Goal: Task Accomplishment & Management: Complete application form

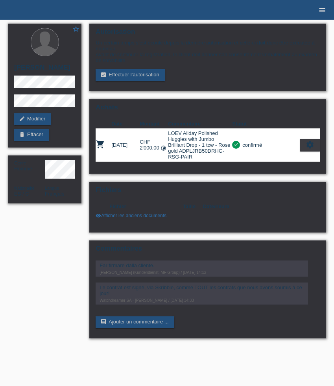
click at [319, 7] on icon "menu" at bounding box center [322, 10] width 8 height 8
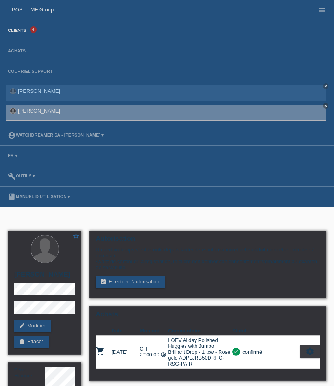
click at [16, 30] on link "Clients" at bounding box center [17, 30] width 26 height 5
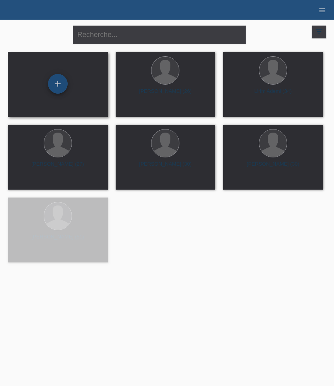
click at [63, 91] on div "+" at bounding box center [58, 84] width 20 height 20
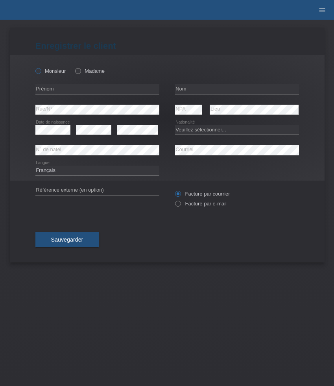
click at [53, 71] on label "Monsieur" at bounding box center [50, 71] width 31 height 6
click at [41, 71] on input "Monsieur" at bounding box center [37, 70] width 5 height 5
radio input "true"
click at [70, 87] on input "text" at bounding box center [97, 89] width 124 height 10
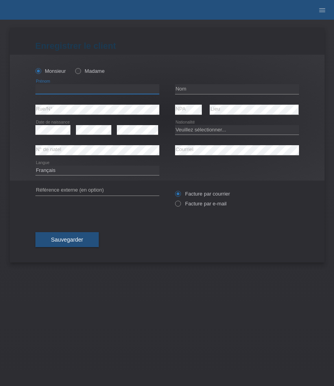
paste input "[PERSON_NAME]"
type input "[PERSON_NAME]"
click at [202, 89] on input "text" at bounding box center [237, 89] width 124 height 10
paste input "Sedak"
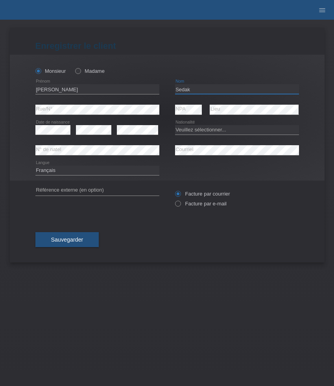
type input "Sedak"
click at [188, 129] on select "Veuillez sélectionner... Suisse Allemagne Autriche Liechtenstein ------------ A…" at bounding box center [237, 129] width 124 height 9
select select "CH"
click at [175, 125] on select "Veuillez sélectionner... Suisse Allemagne Autriche Liechtenstein ------------ A…" at bounding box center [237, 129] width 124 height 9
click at [196, 203] on label "Facture par e-mail" at bounding box center [201, 204] width 52 height 6
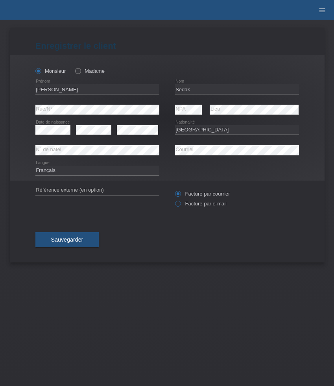
click at [180, 203] on input "Facture par e-mail" at bounding box center [177, 206] width 5 height 10
radio input "true"
click at [74, 175] on select "Deutsch Français Italiano English" at bounding box center [97, 170] width 124 height 9
select select "de"
click at [35, 166] on select "Deutsch Français Italiano English" at bounding box center [97, 170] width 124 height 9
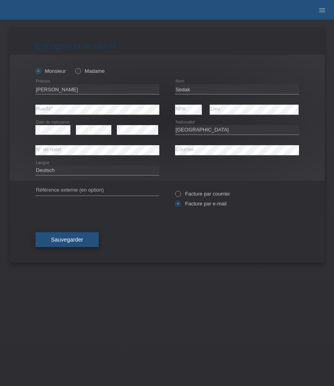
click at [71, 243] on span "Sauvegarder" at bounding box center [67, 239] width 32 height 6
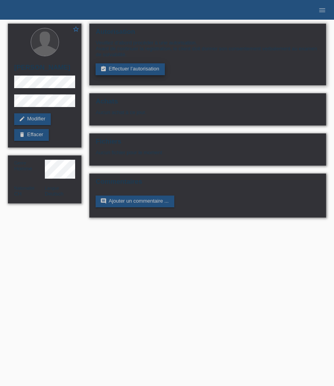
click at [129, 69] on link "assignment_turned_in Effectuer l’autorisation" at bounding box center [130, 69] width 69 height 12
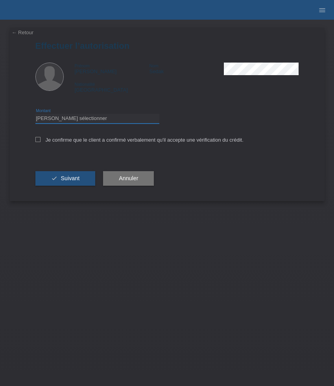
click at [116, 118] on select "Veuillez sélectionner CHF 1.00 - CHF 499.00 CHF 500.00 - CHF 1'999.00 CHF 2'000…" at bounding box center [97, 118] width 124 height 9
select select "3"
click at [35, 115] on select "Veuillez sélectionner CHF 1.00 - CHF 499.00 CHF 500.00 - CHF 1'999.00 CHF 2'000…" at bounding box center [97, 118] width 124 height 9
click at [99, 140] on label "Je confirme que le client a confirmé verbalement qu'il accepte une vérification…" at bounding box center [139, 140] width 208 height 6
click at [41, 140] on input "Je confirme que le client a confirmé verbalement qu'il accepte une vérification…" at bounding box center [37, 139] width 5 height 5
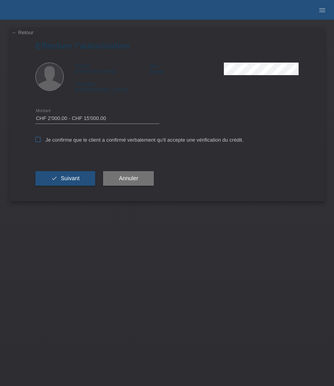
checkbox input "true"
click at [83, 176] on button "check Suivant" at bounding box center [65, 178] width 60 height 15
